Goal: Transaction & Acquisition: Purchase product/service

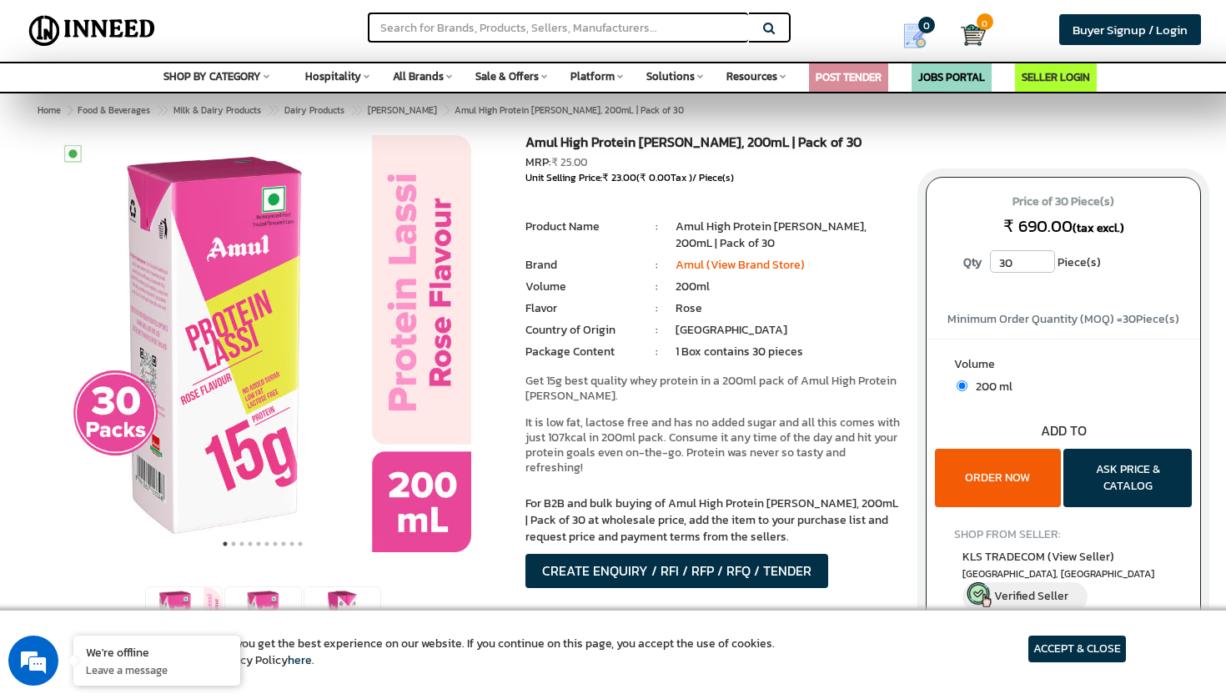
click at [1023, 260] on input "30" at bounding box center [1022, 261] width 65 height 23
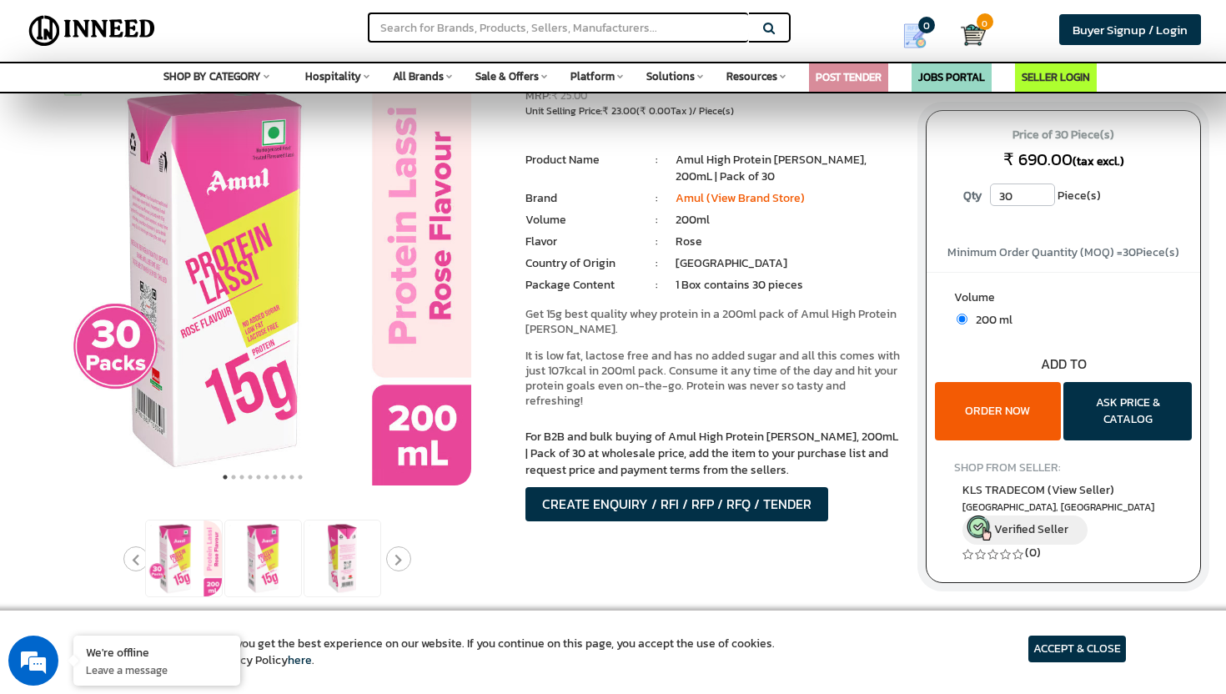
scroll to position [69, 0]
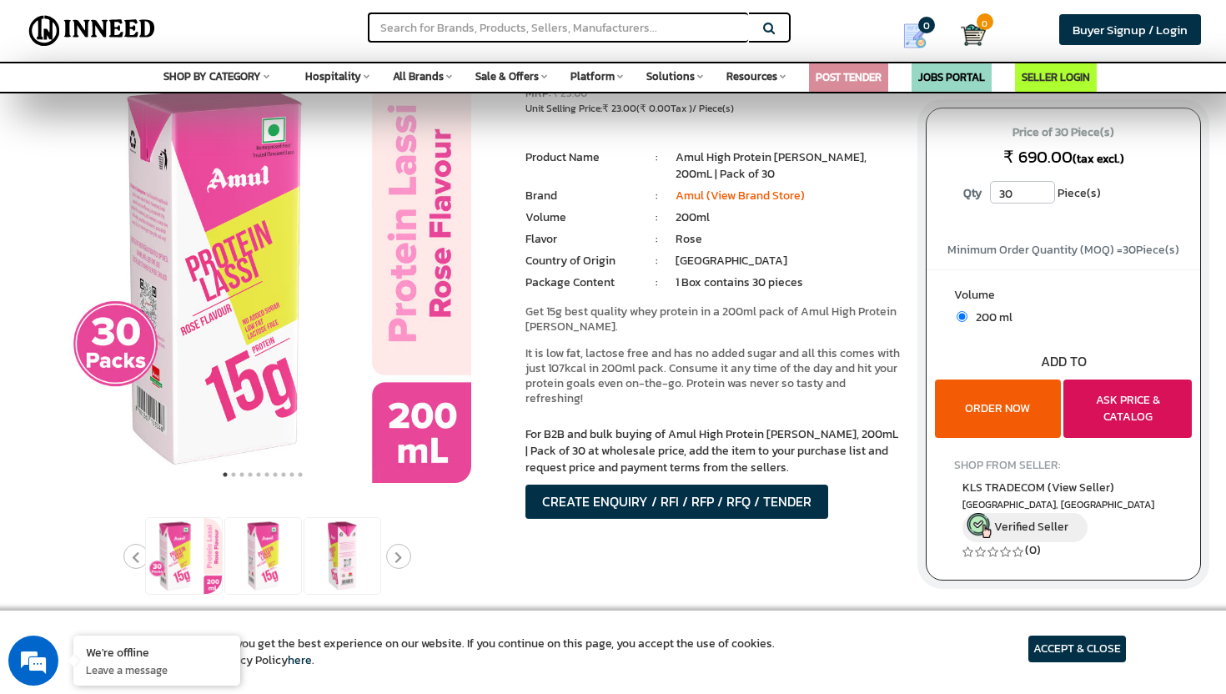
click at [1093, 393] on button "ASK PRICE & CATALOG" at bounding box center [1127, 408] width 128 height 58
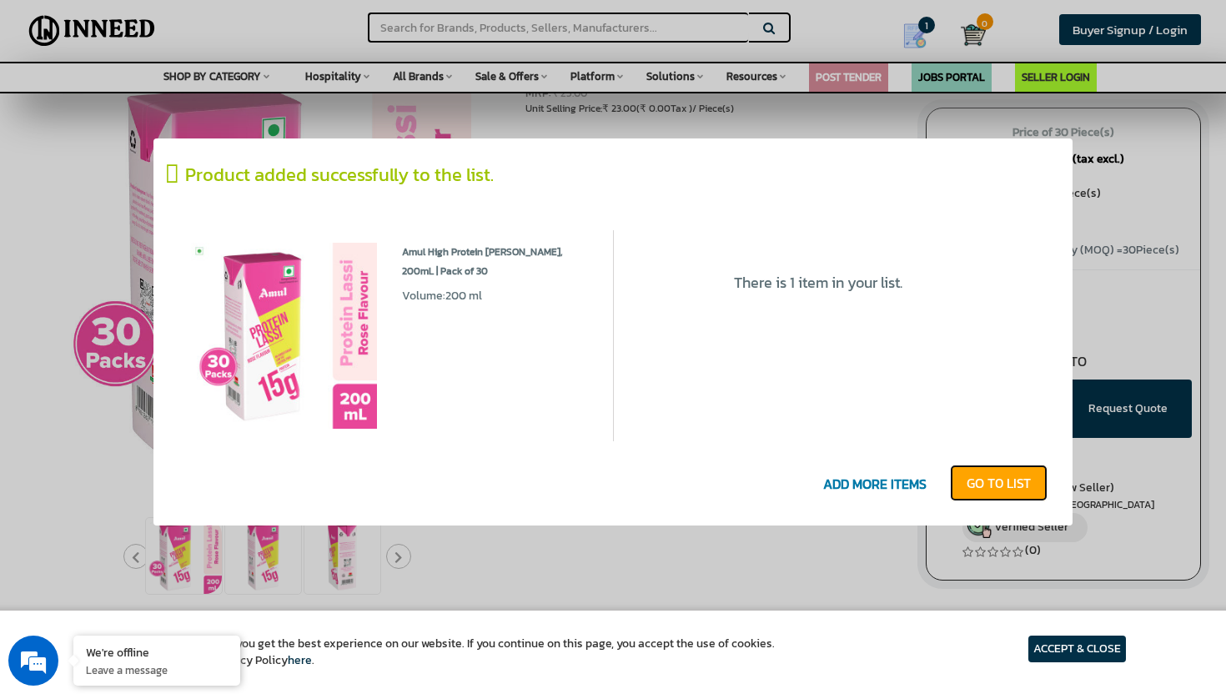
click at [980, 489] on link "GO T0 LIST" at bounding box center [999, 483] width 98 height 37
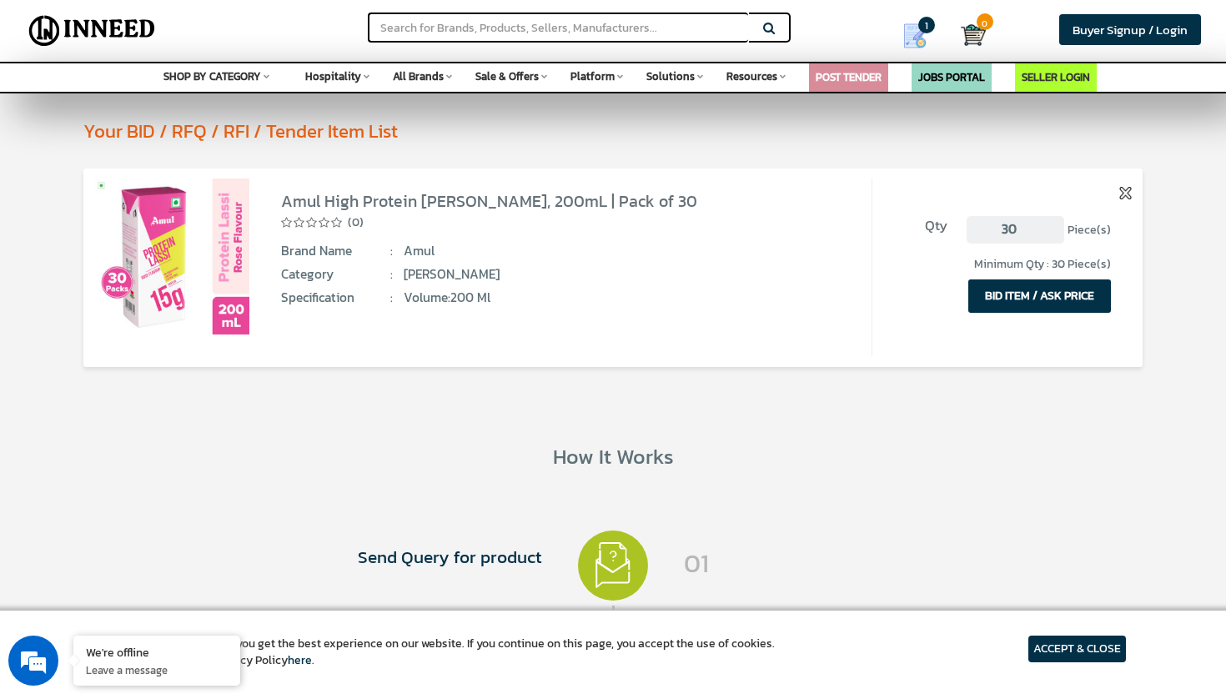
click at [1027, 230] on input "30" at bounding box center [1016, 229] width 98 height 27
drag, startPoint x: 1027, startPoint y: 230, endPoint x: 994, endPoint y: 227, distance: 32.7
click at [994, 227] on input "30" at bounding box center [1016, 229] width 98 height 27
type input "1"
